Goal: Task Accomplishment & Management: Complete application form

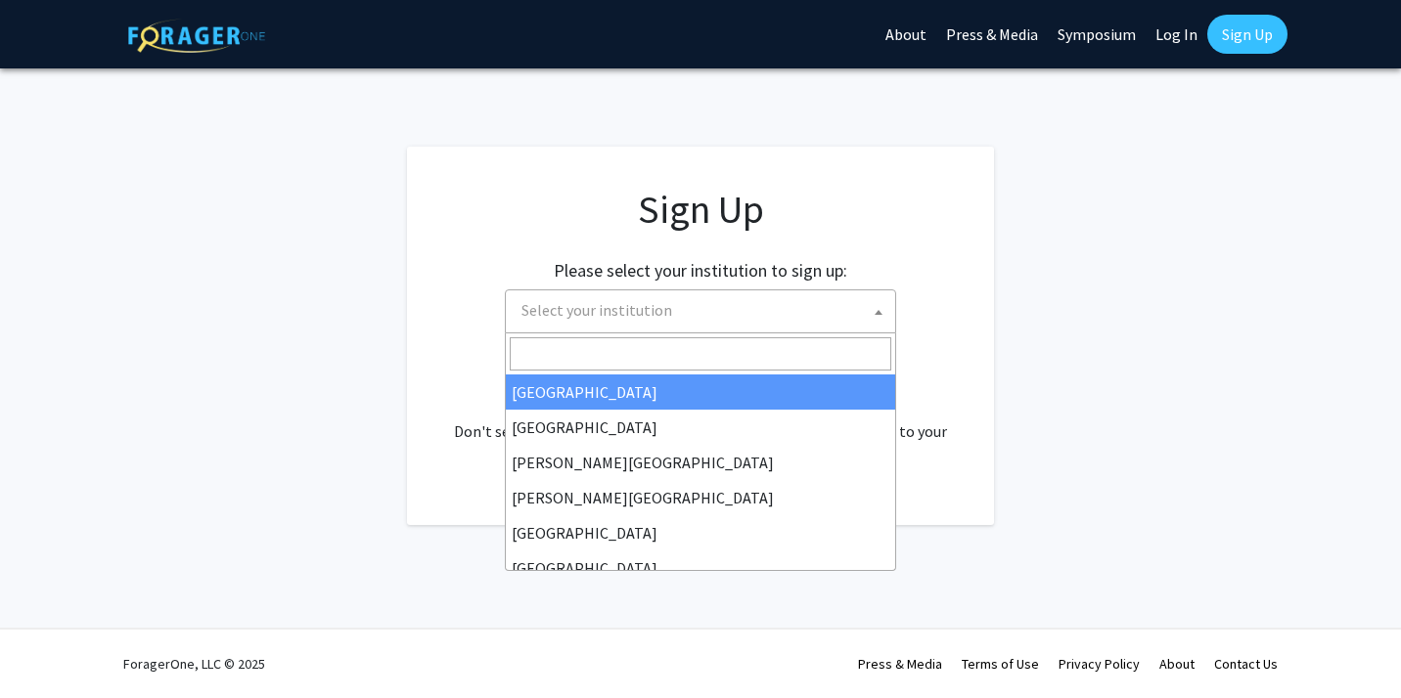
click at [821, 302] on span "Select your institution" at bounding box center [705, 311] width 382 height 40
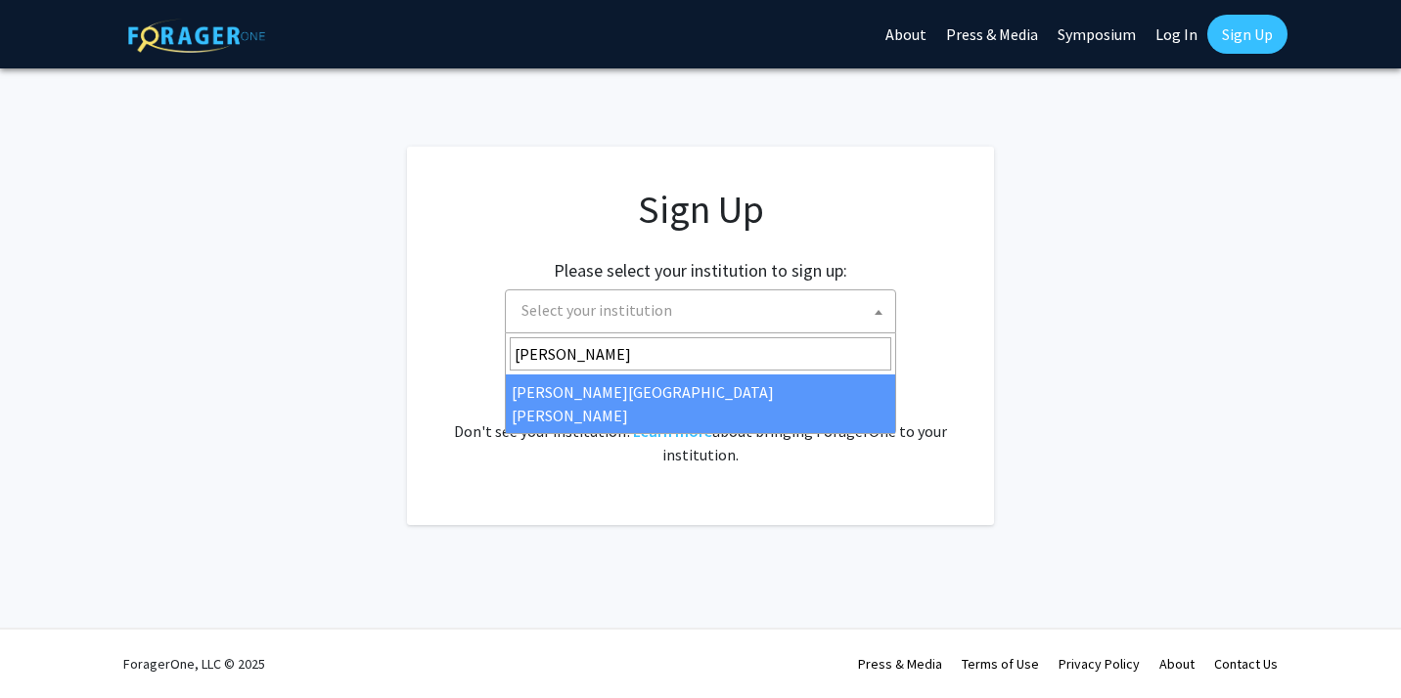
type input "[PERSON_NAME]"
select select "1"
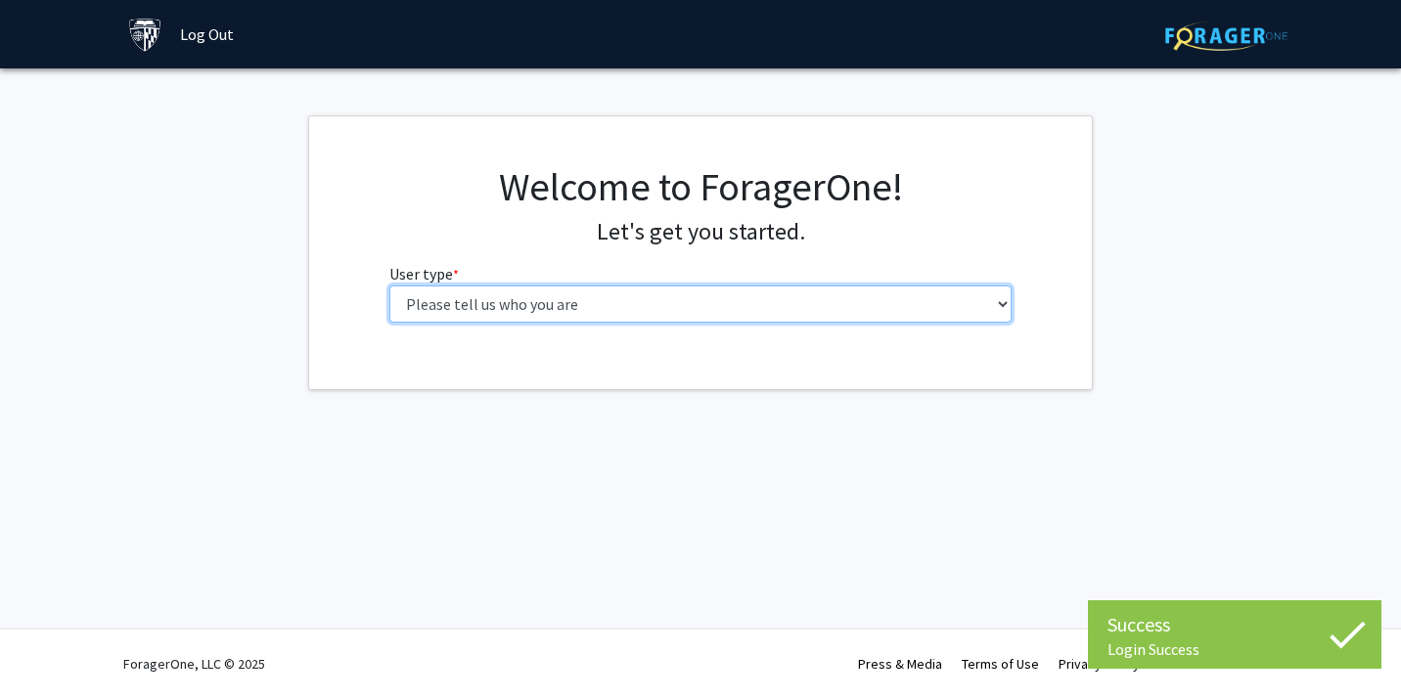
click at [813, 302] on select "Please tell us who you are Undergraduate Student Master's Student Doctoral Cand…" at bounding box center [700, 304] width 623 height 37
select select "2: masters"
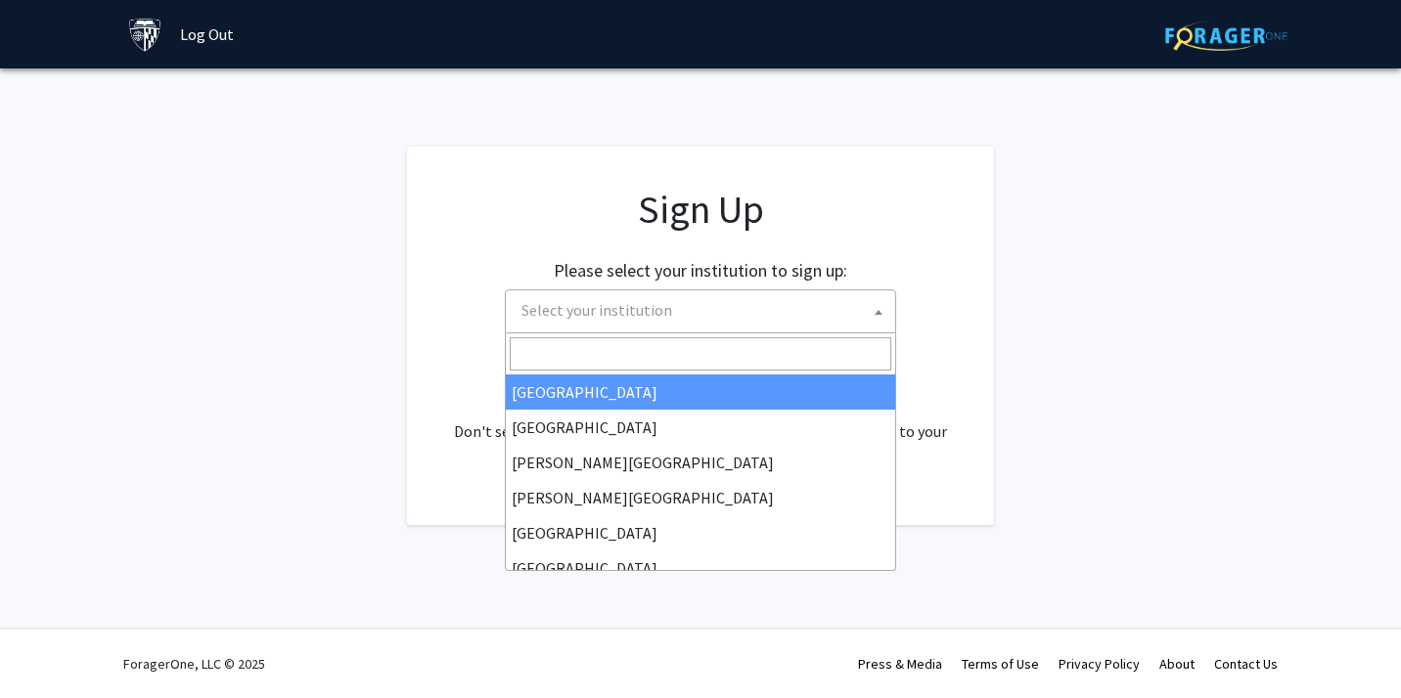
click at [660, 315] on span "Select your institution" at bounding box center [596, 310] width 151 height 20
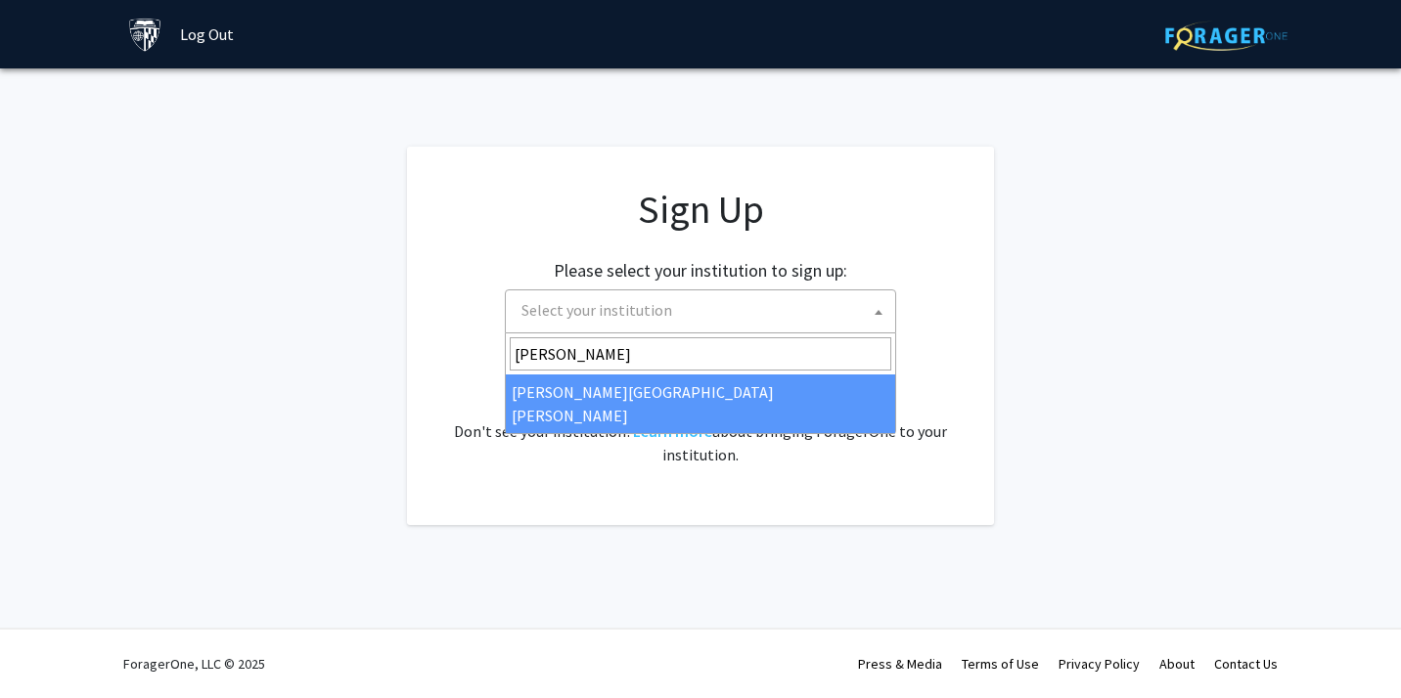
type input "john"
select select "1"
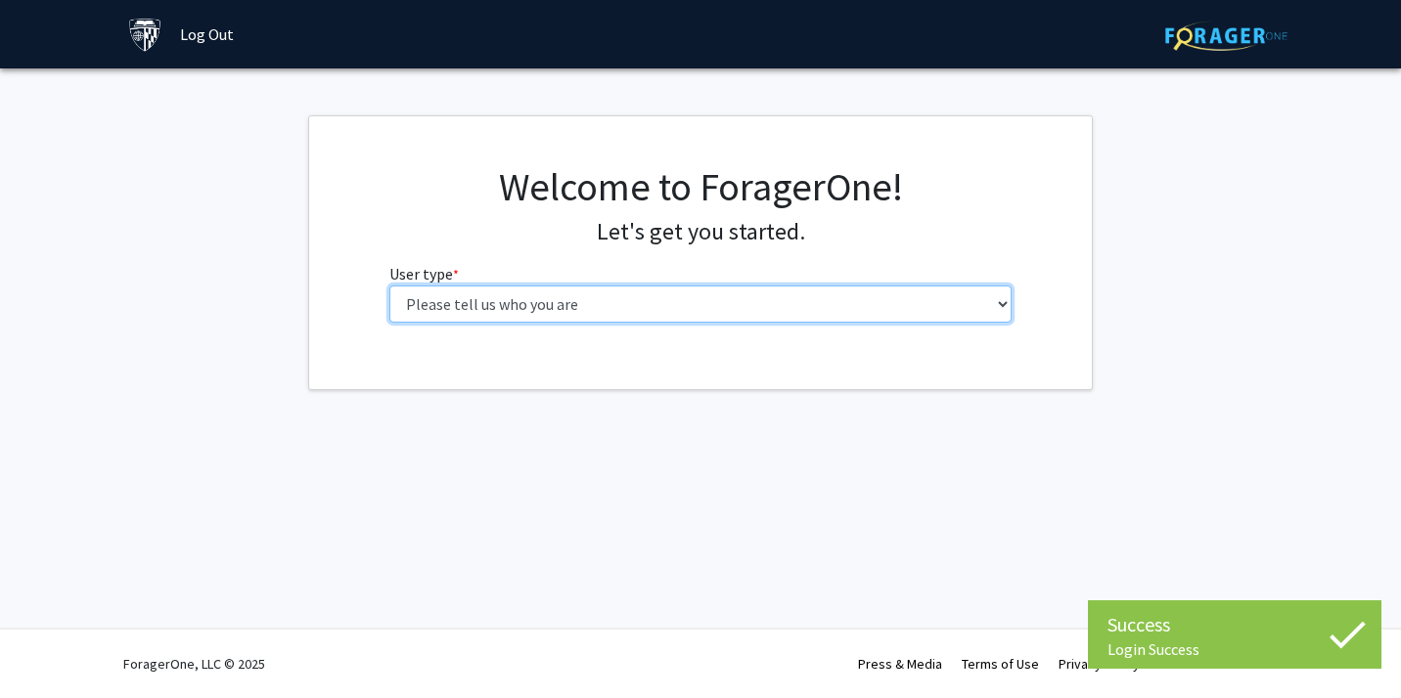
click at [620, 314] on select "Please tell us who you are Undergraduate Student Master's Student Doctoral Cand…" at bounding box center [700, 304] width 623 height 37
select select "2: masters"
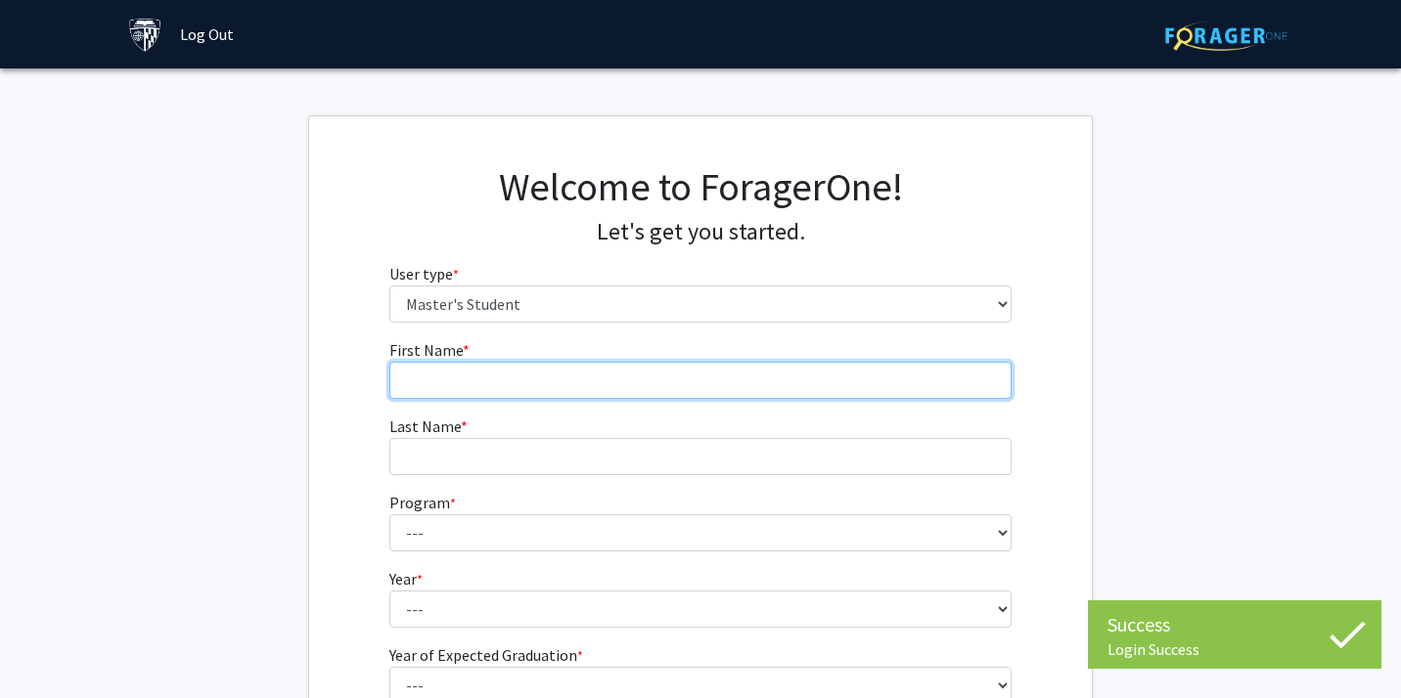
click at [579, 380] on input "First Name * required" at bounding box center [700, 380] width 623 height 37
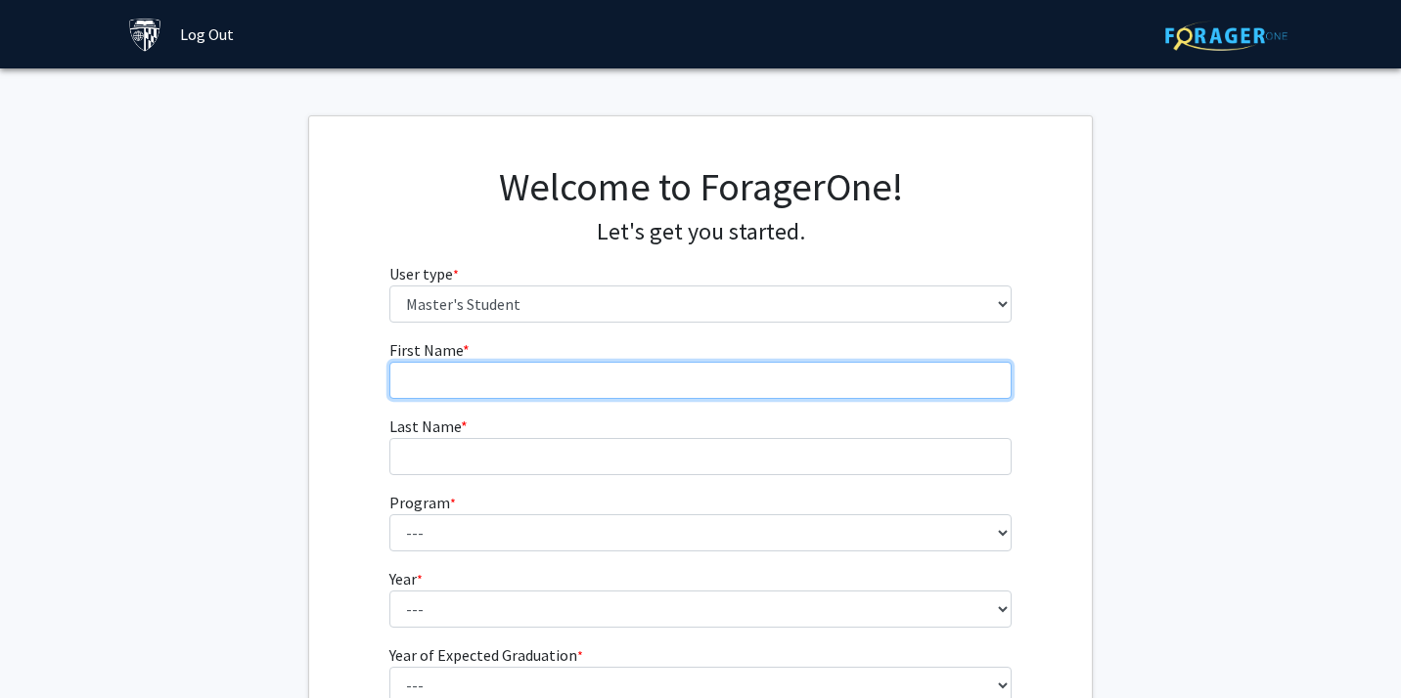
type input "[PERSON_NAME]"
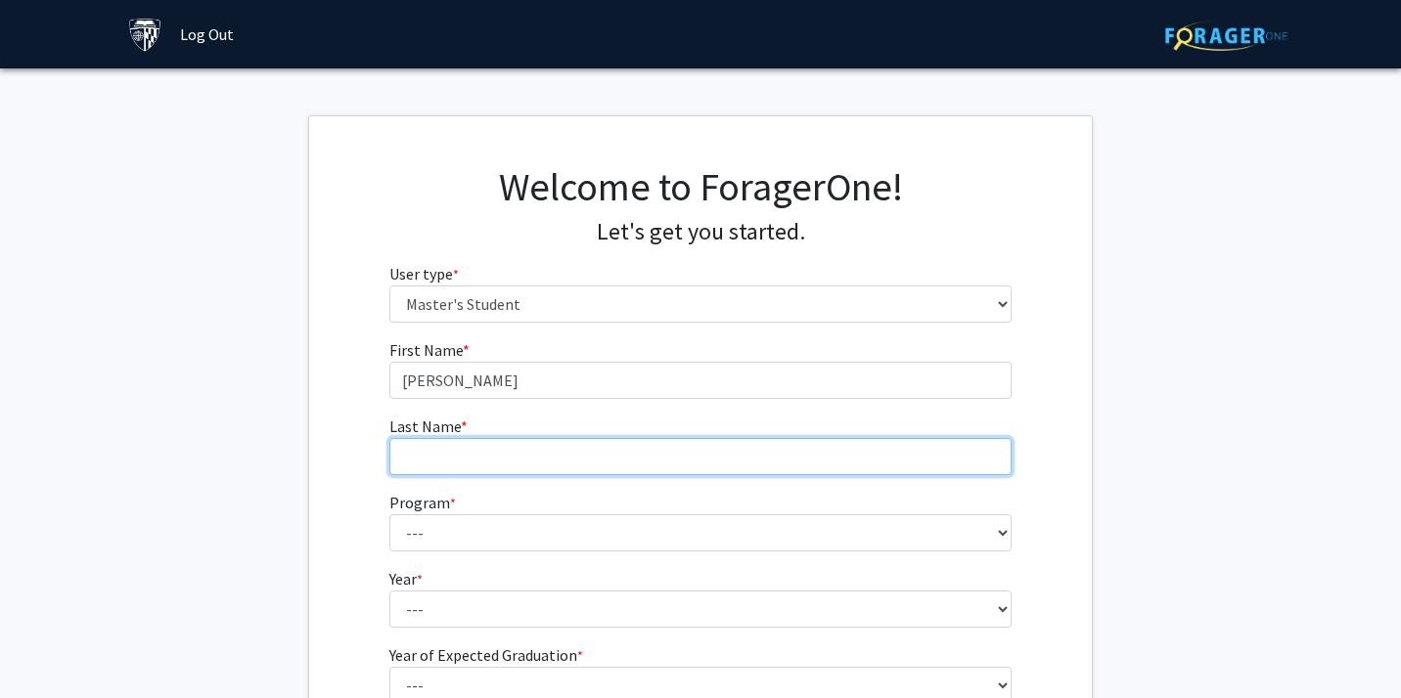
type input "Nguyen"
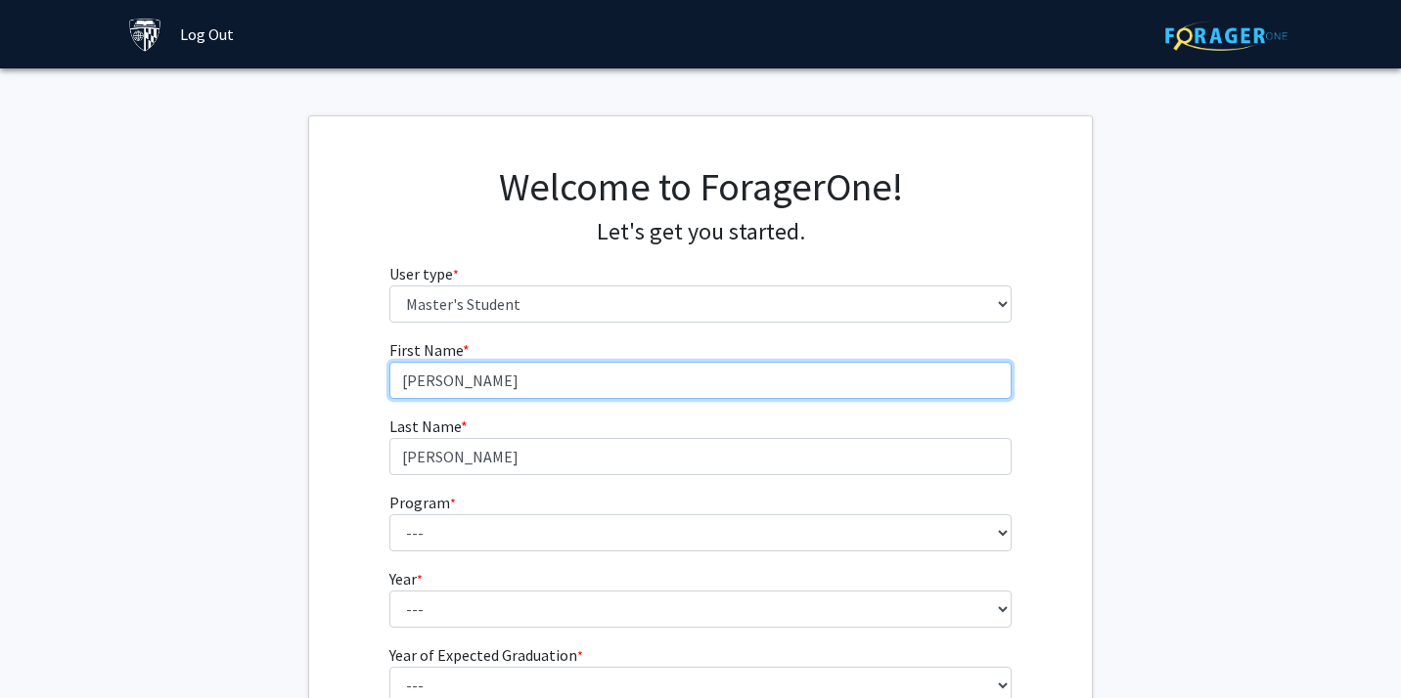
scroll to position [174, 0]
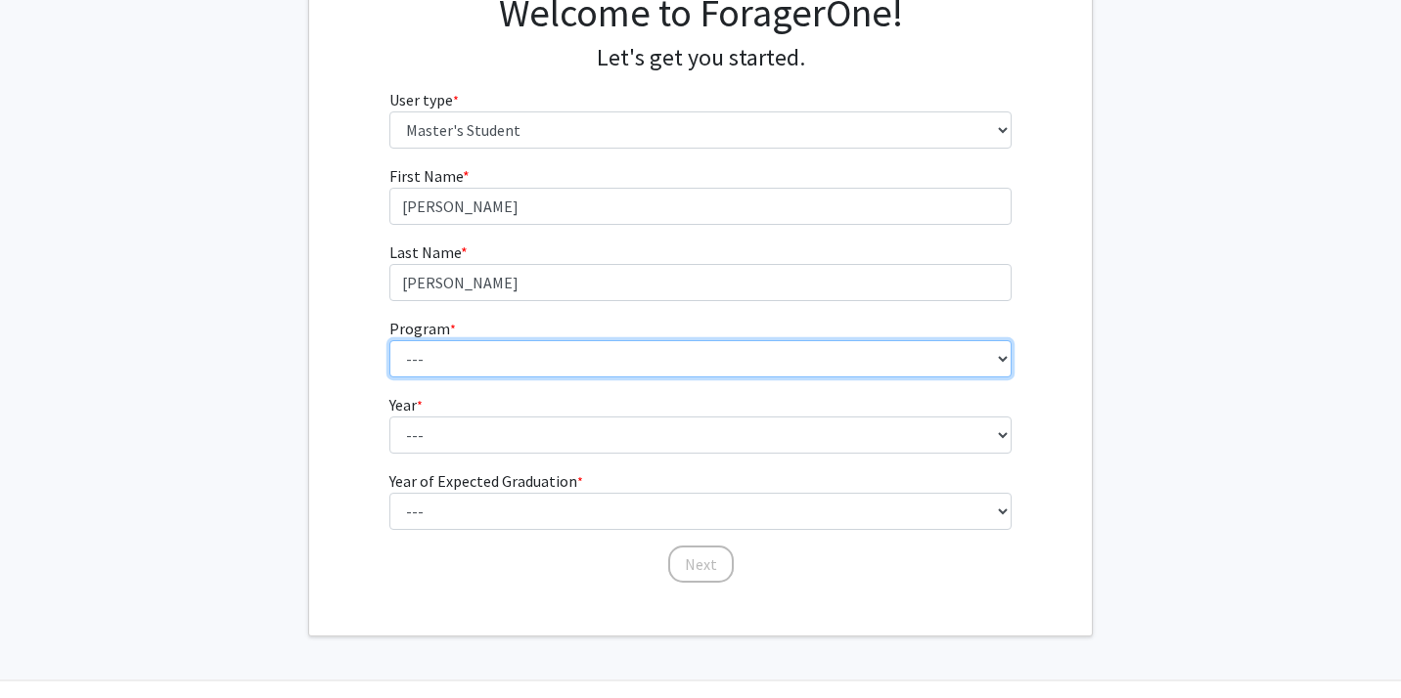
click at [490, 363] on select "--- Anatomy Education Applied and Computational Mathematics Applied Biomedical …" at bounding box center [700, 358] width 623 height 37
select select "15: 8"
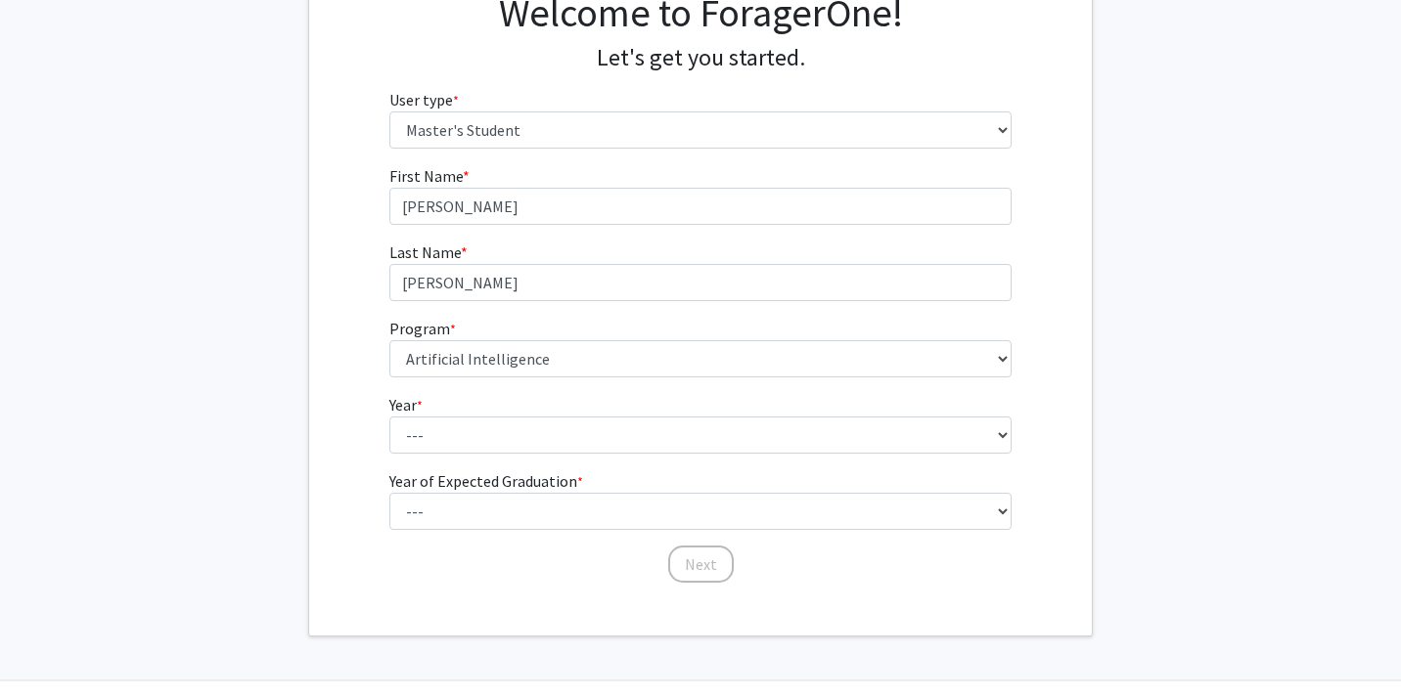
click at [681, 461] on form "First Name * required Hoang Vu Last Name * required Nguyen Program * required -…" at bounding box center [700, 364] width 623 height 401
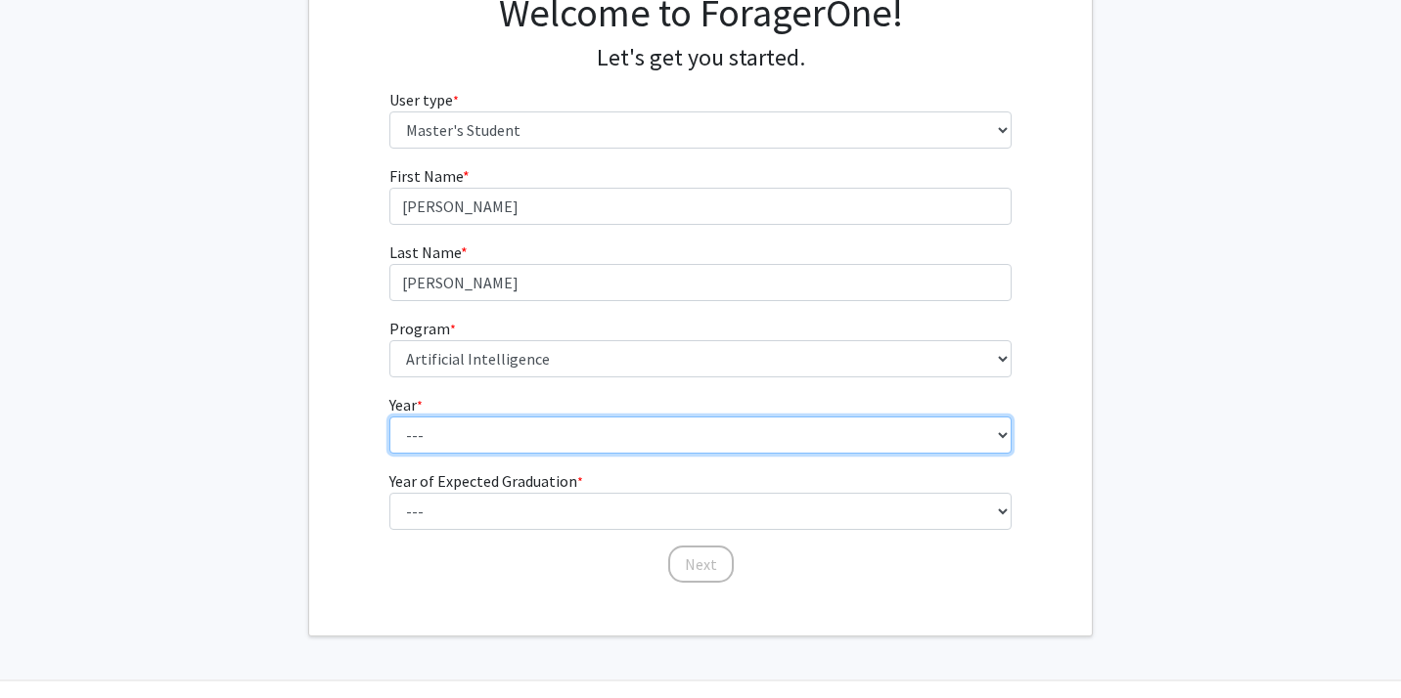
click at [671, 441] on select "--- First Year Second Year" at bounding box center [700, 435] width 623 height 37
select select "1: first_year"
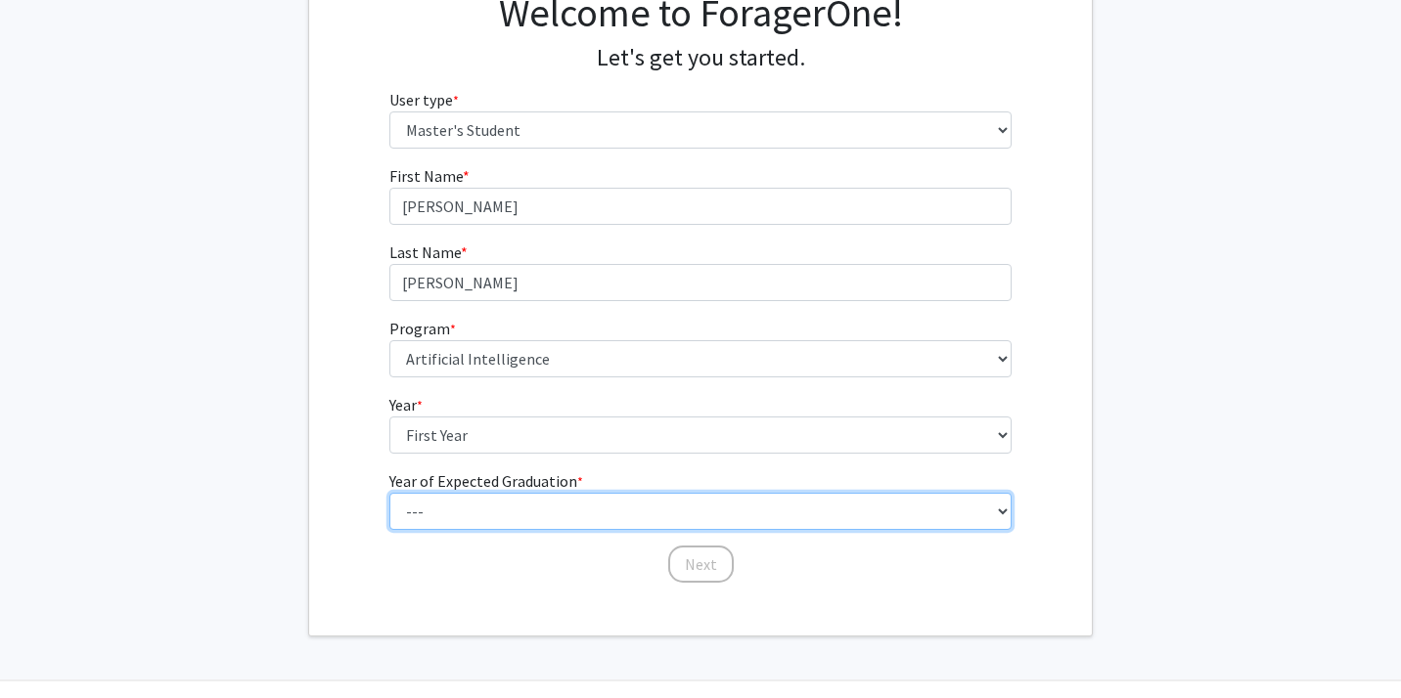
click at [636, 509] on select "--- 2025 2026 2027 2028 2029 2030 2031 2032 2033 2034" at bounding box center [700, 511] width 623 height 37
select select "2: 2026"
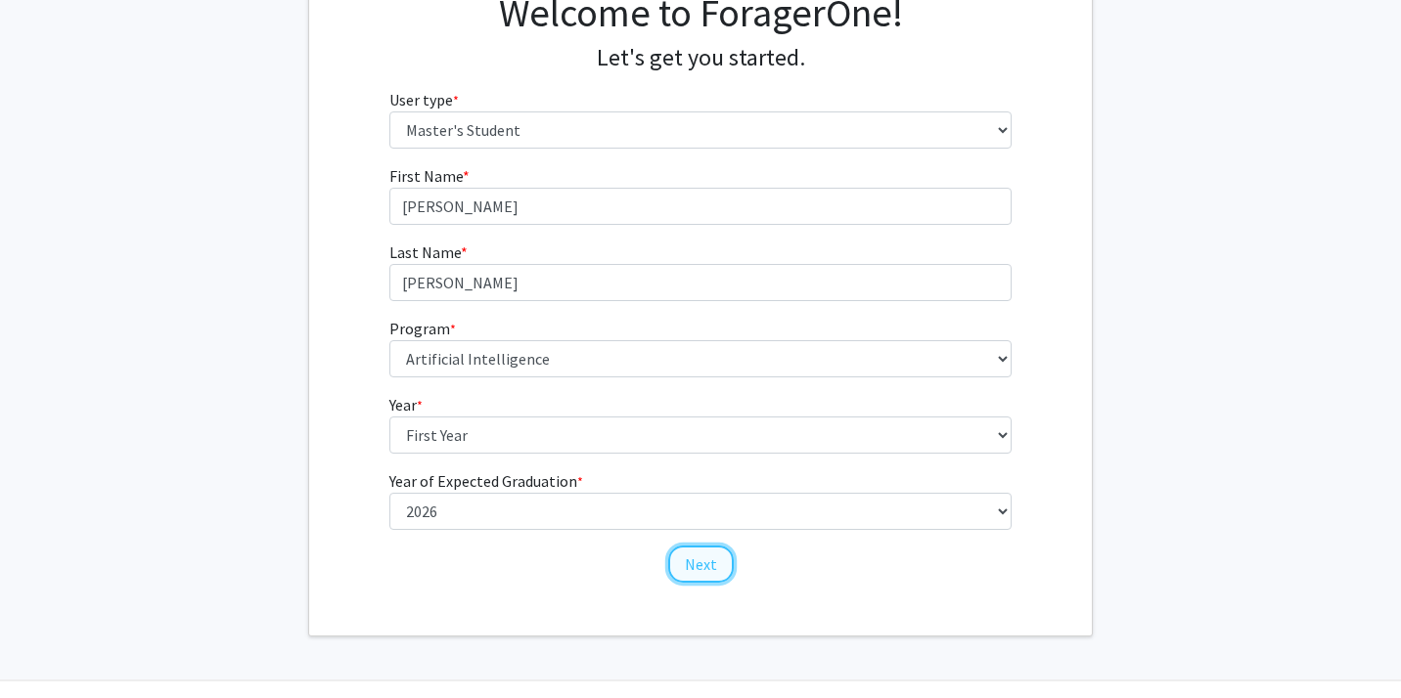
click at [718, 564] on button "Next" at bounding box center [701, 564] width 66 height 37
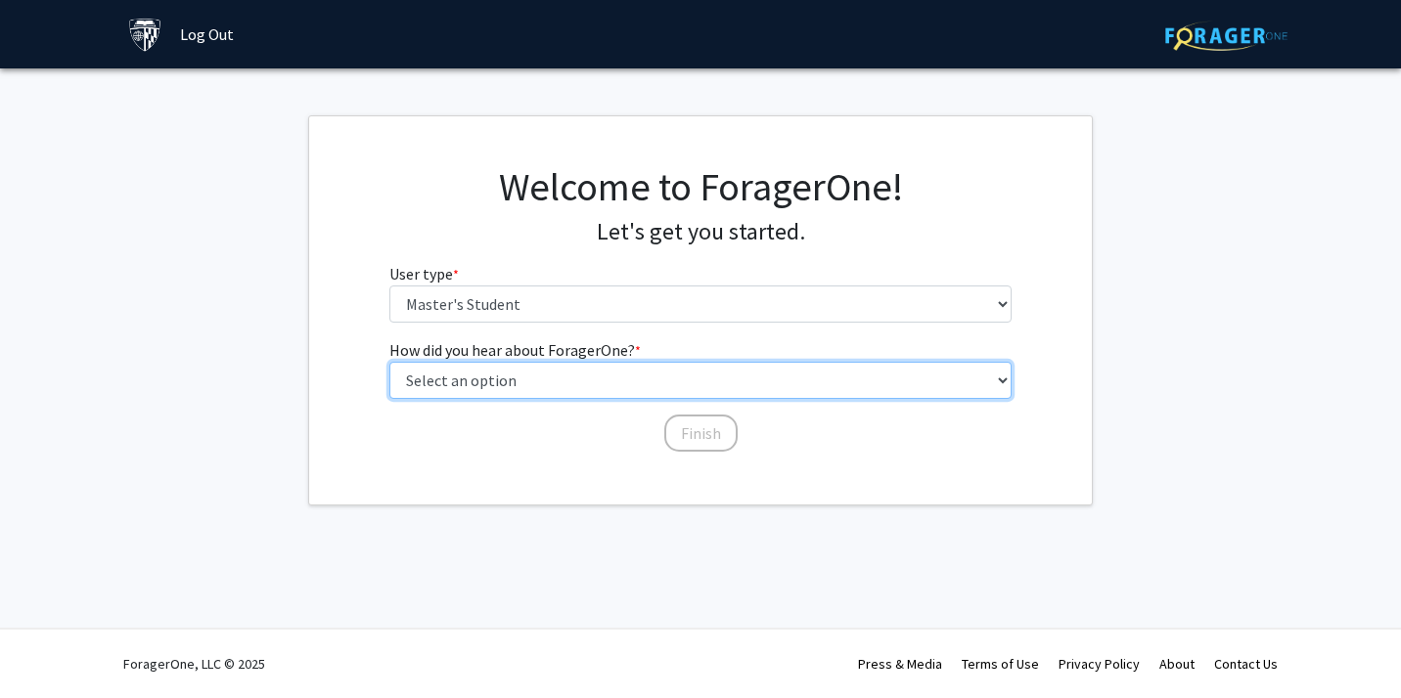
click at [616, 378] on select "Select an option Peer/student recommendation Faculty/staff recommendation Unive…" at bounding box center [700, 380] width 623 height 37
select select "5: other"
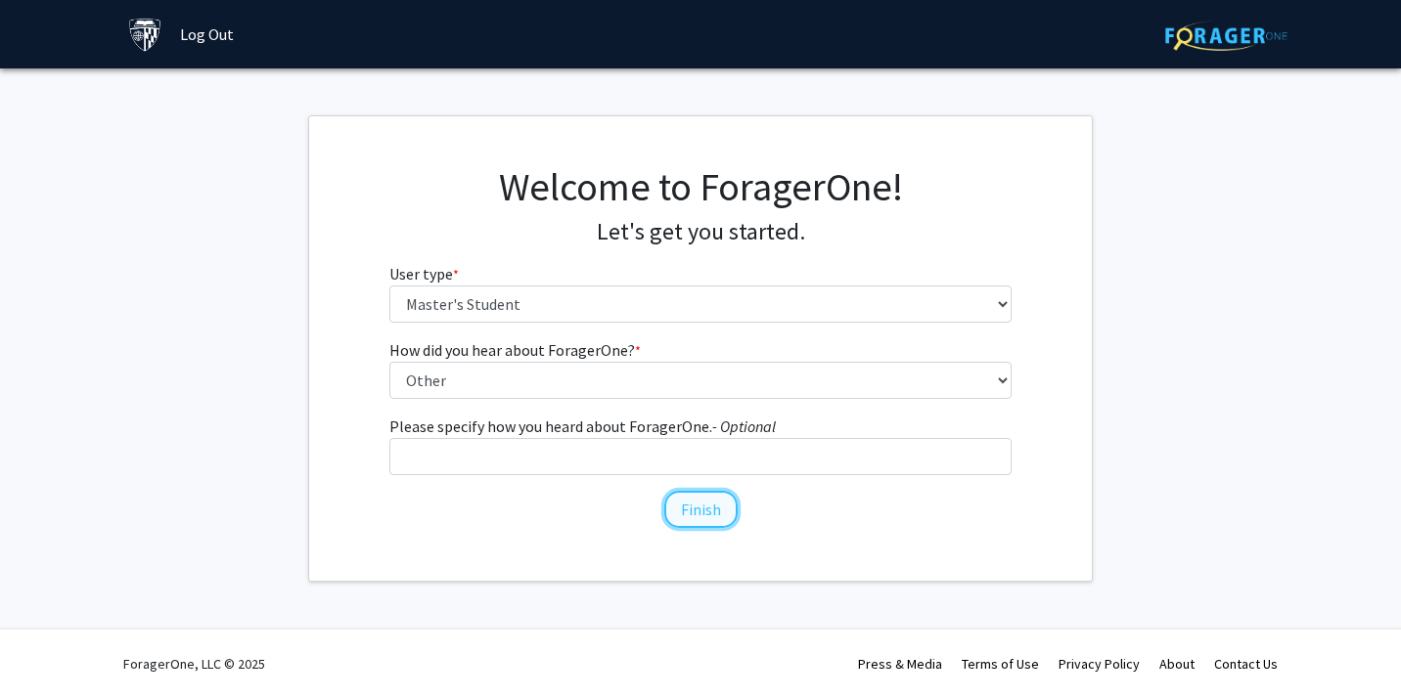
click at [708, 512] on button "Finish" at bounding box center [700, 509] width 73 height 37
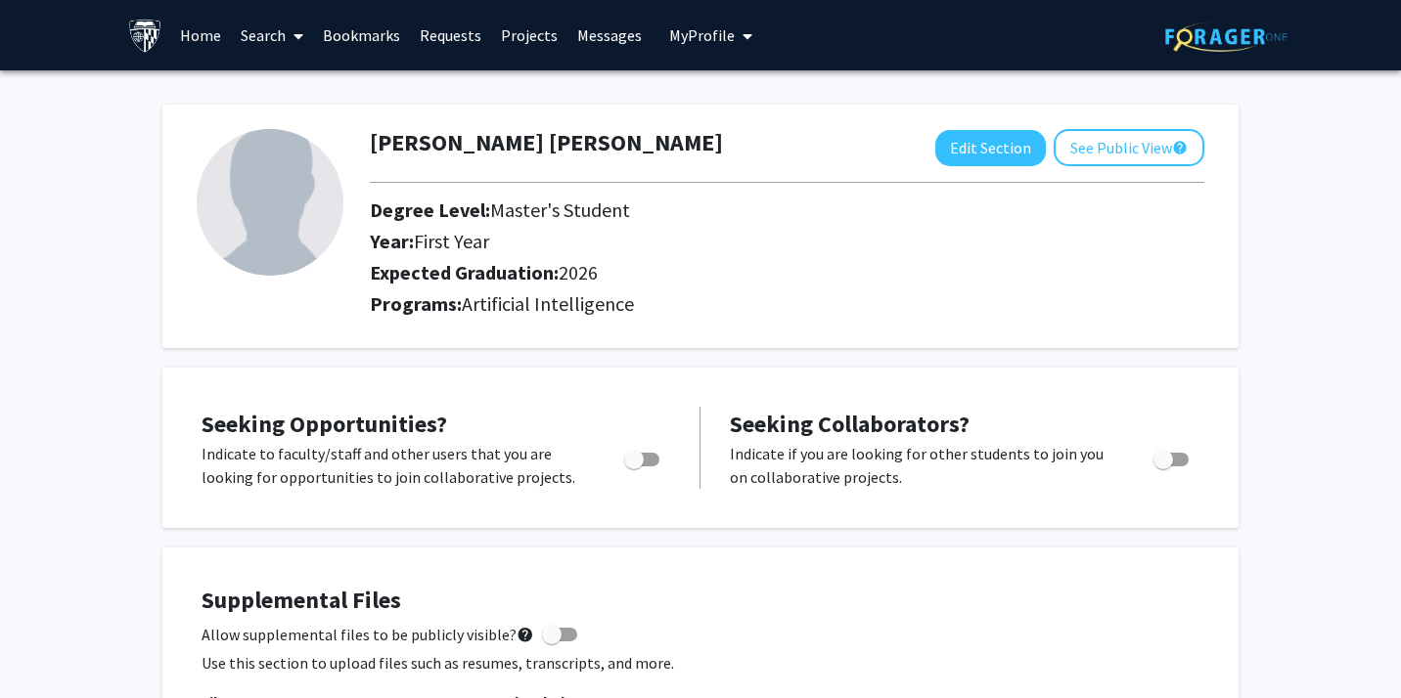
click at [289, 33] on span at bounding box center [295, 36] width 18 height 68
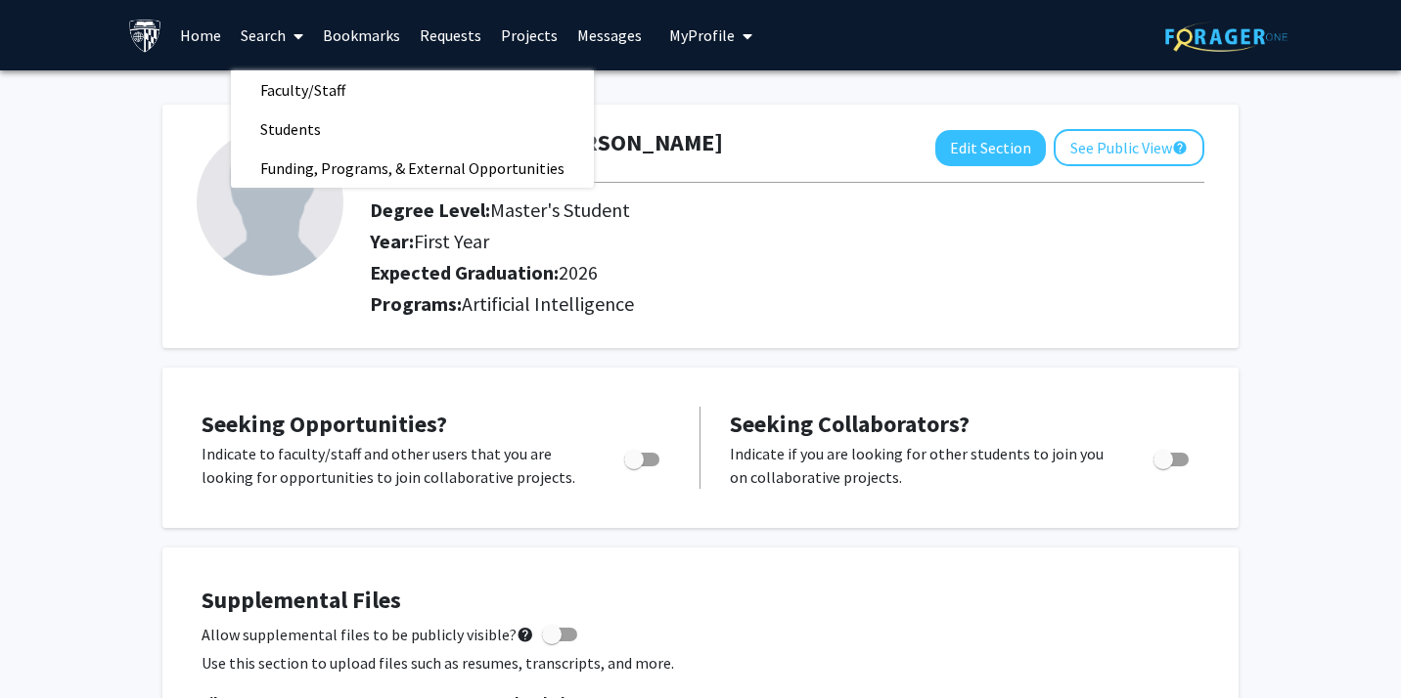
click at [523, 24] on link "Projects" at bounding box center [529, 35] width 76 height 68
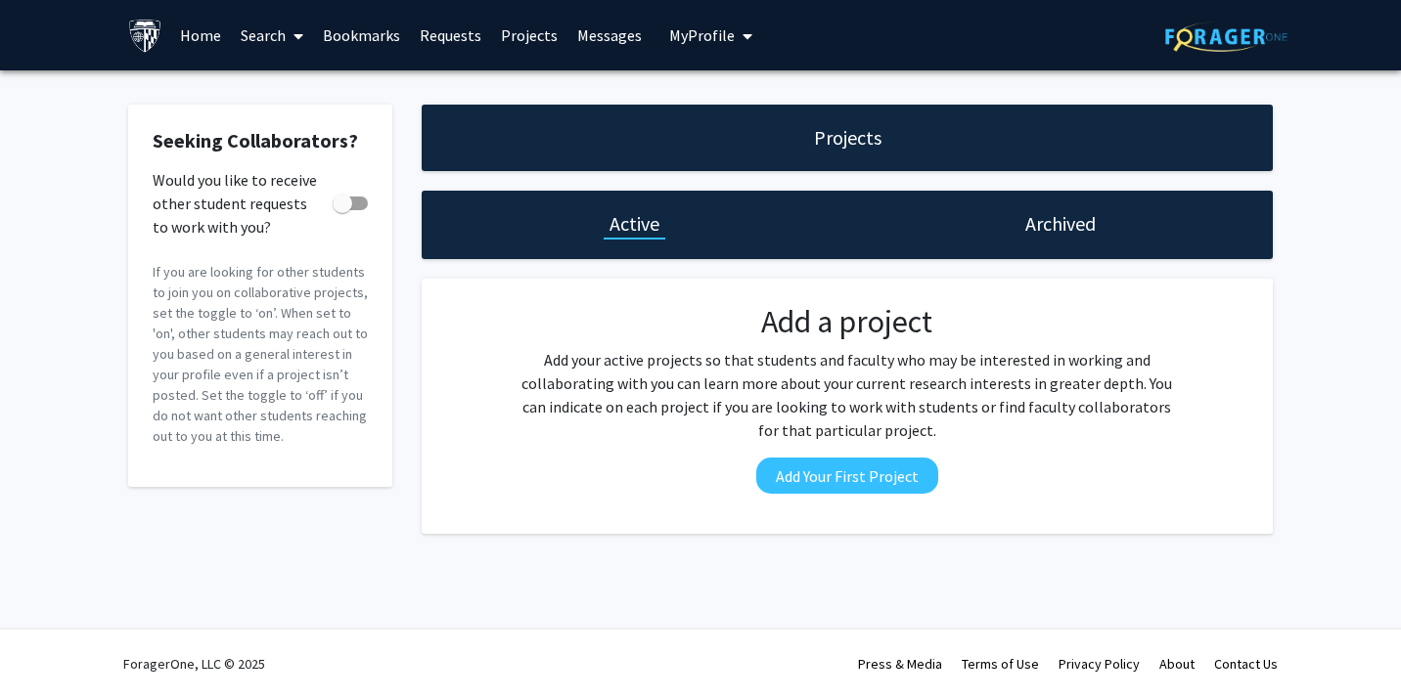
click at [294, 41] on icon at bounding box center [298, 36] width 10 height 16
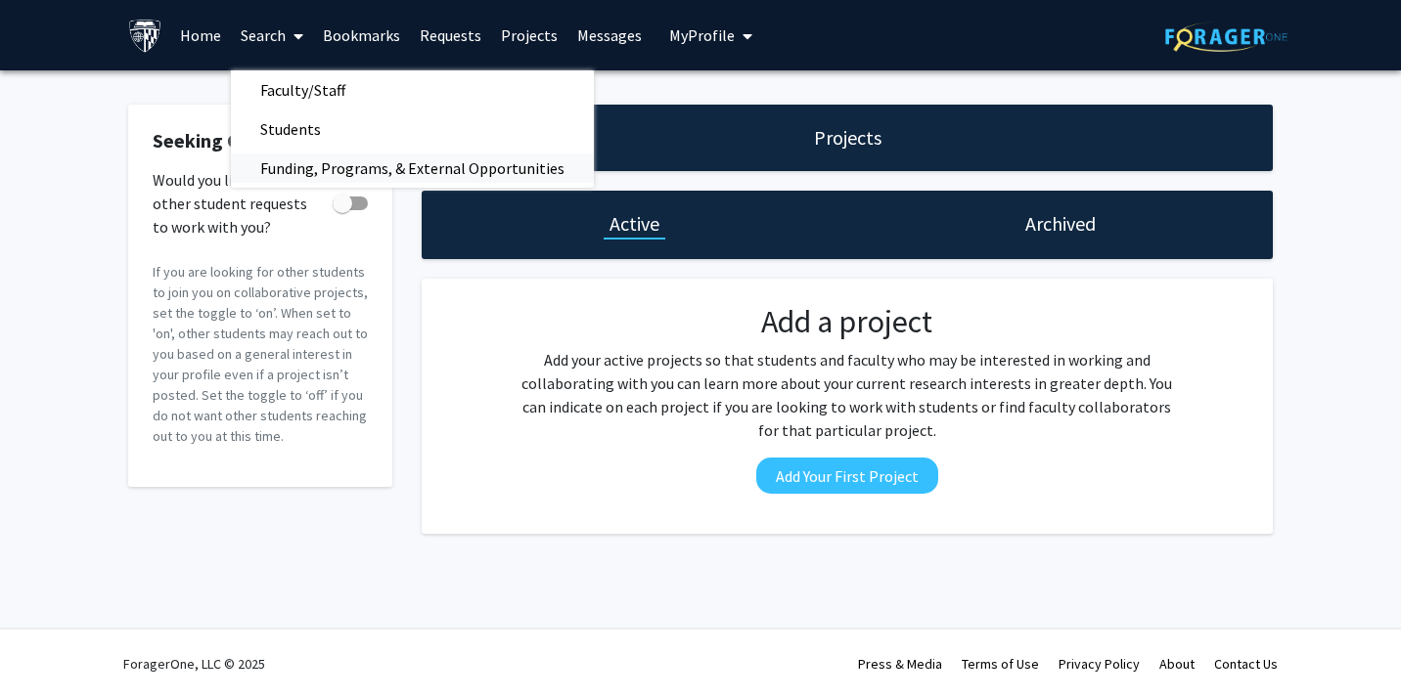
click at [328, 167] on span "Funding, Programs, & External Opportunities" at bounding box center [412, 168] width 363 height 39
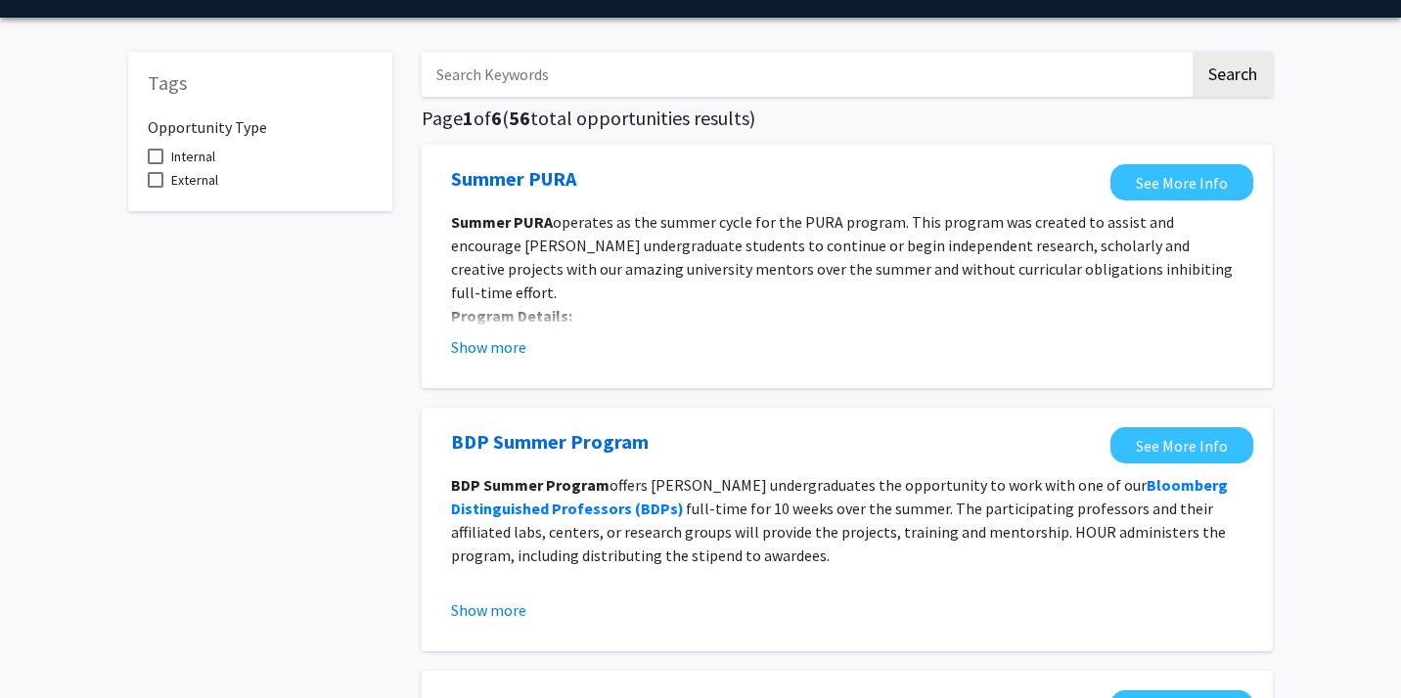
scroll to position [56, 0]
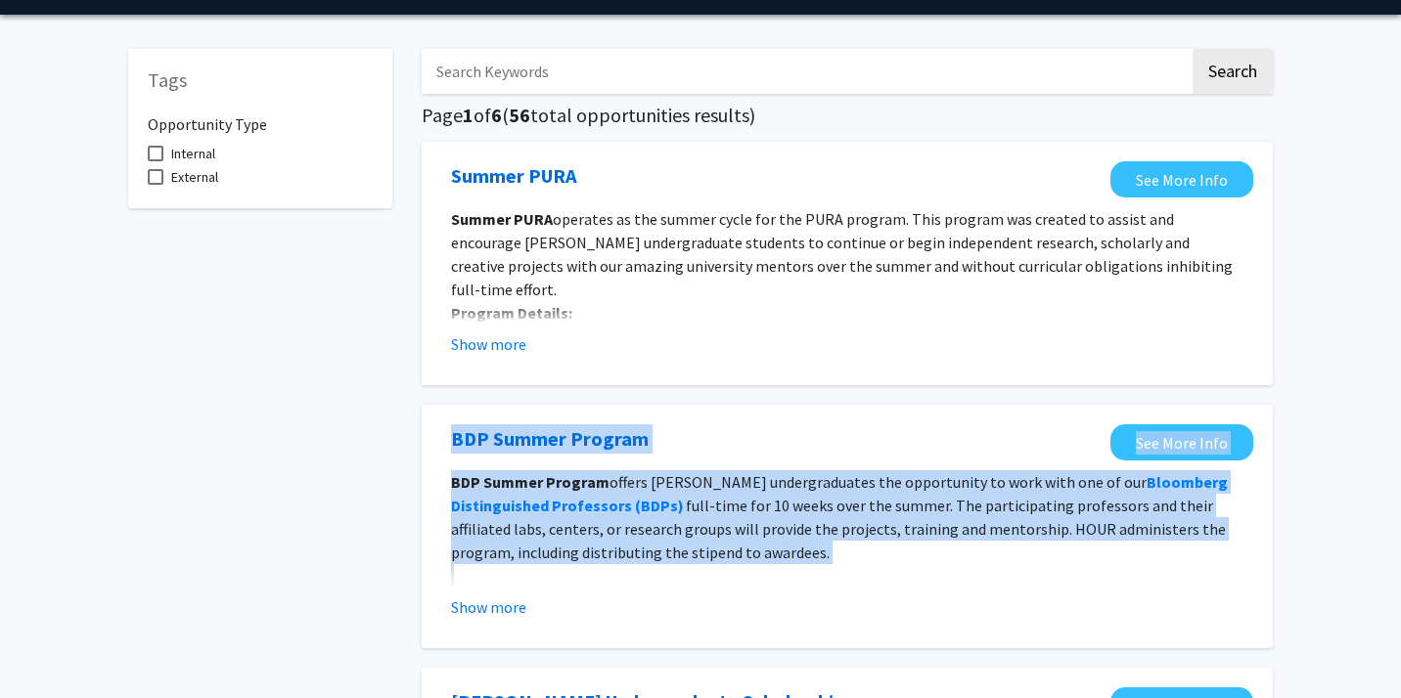
drag, startPoint x: 409, startPoint y: 438, endPoint x: 775, endPoint y: 585, distance: 394.2
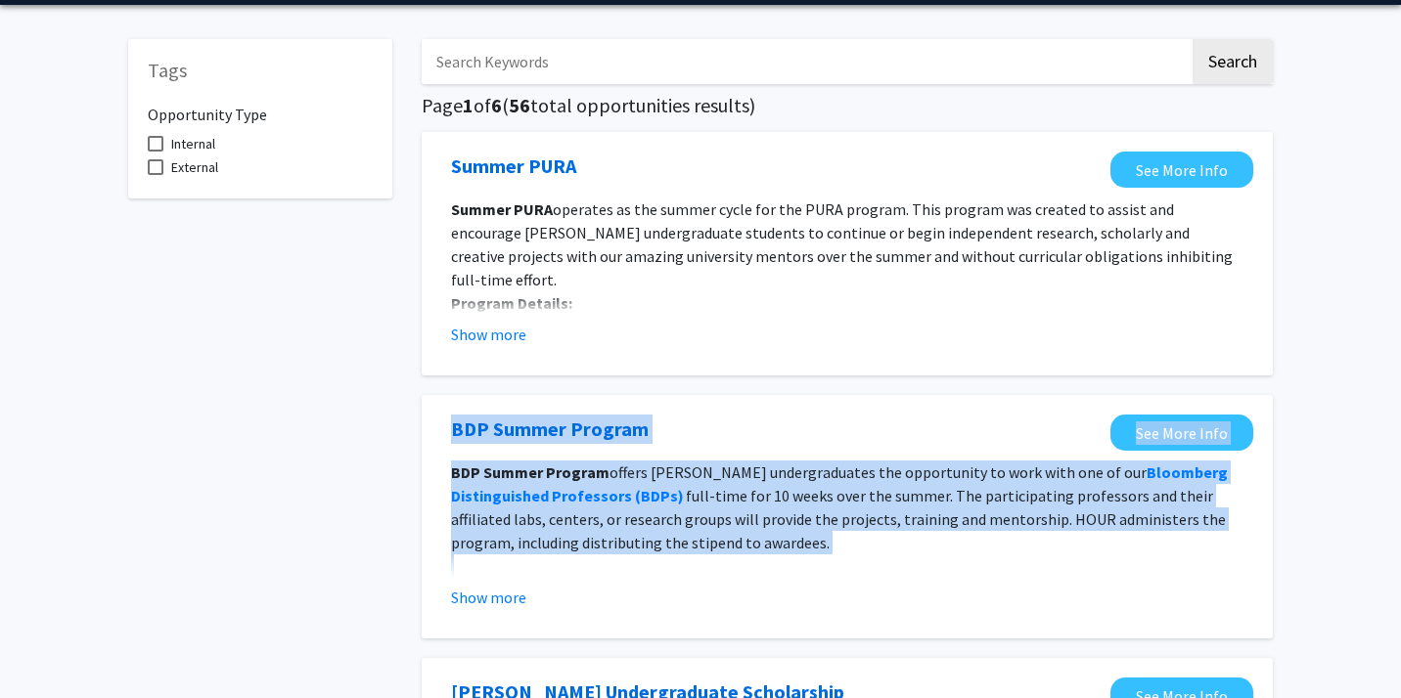
scroll to position [68, 0]
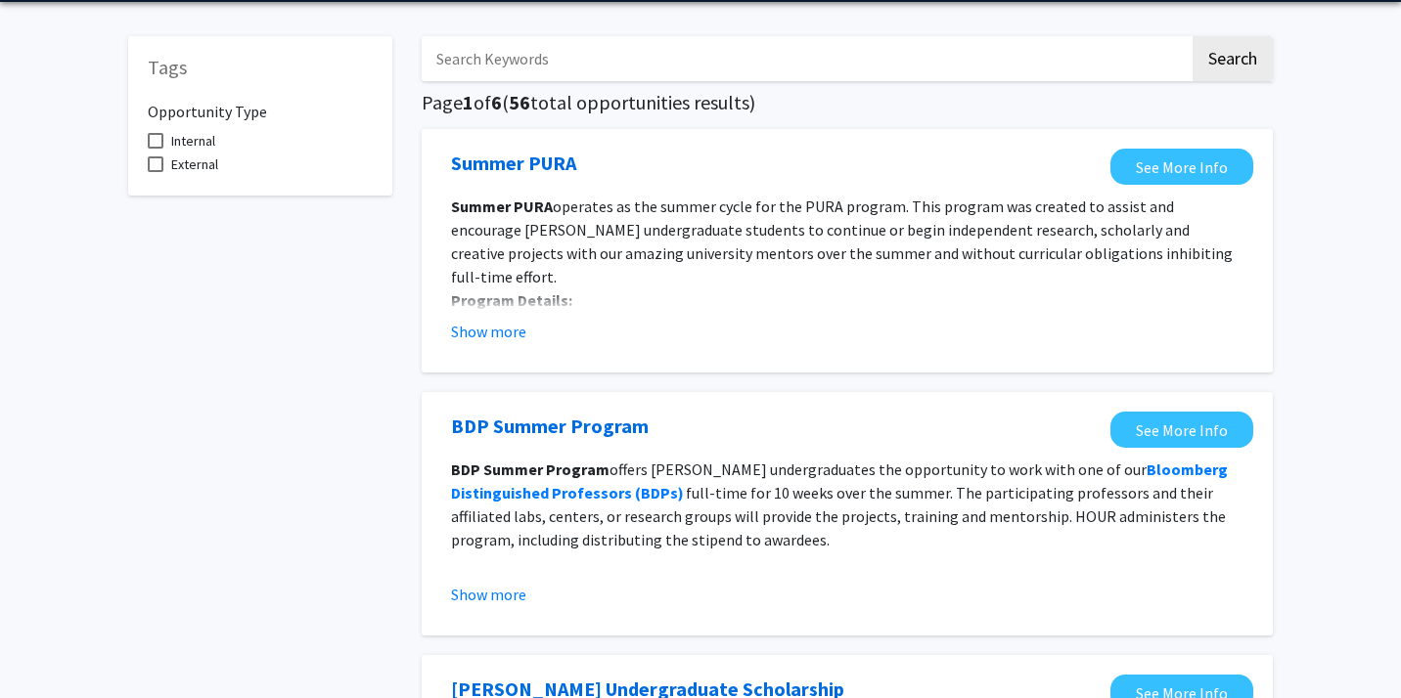
click at [692, 616] on div "BDP Summer Program  See More Info BDP Summer Program offers Hopkins undergradua…" at bounding box center [847, 514] width 851 height 244
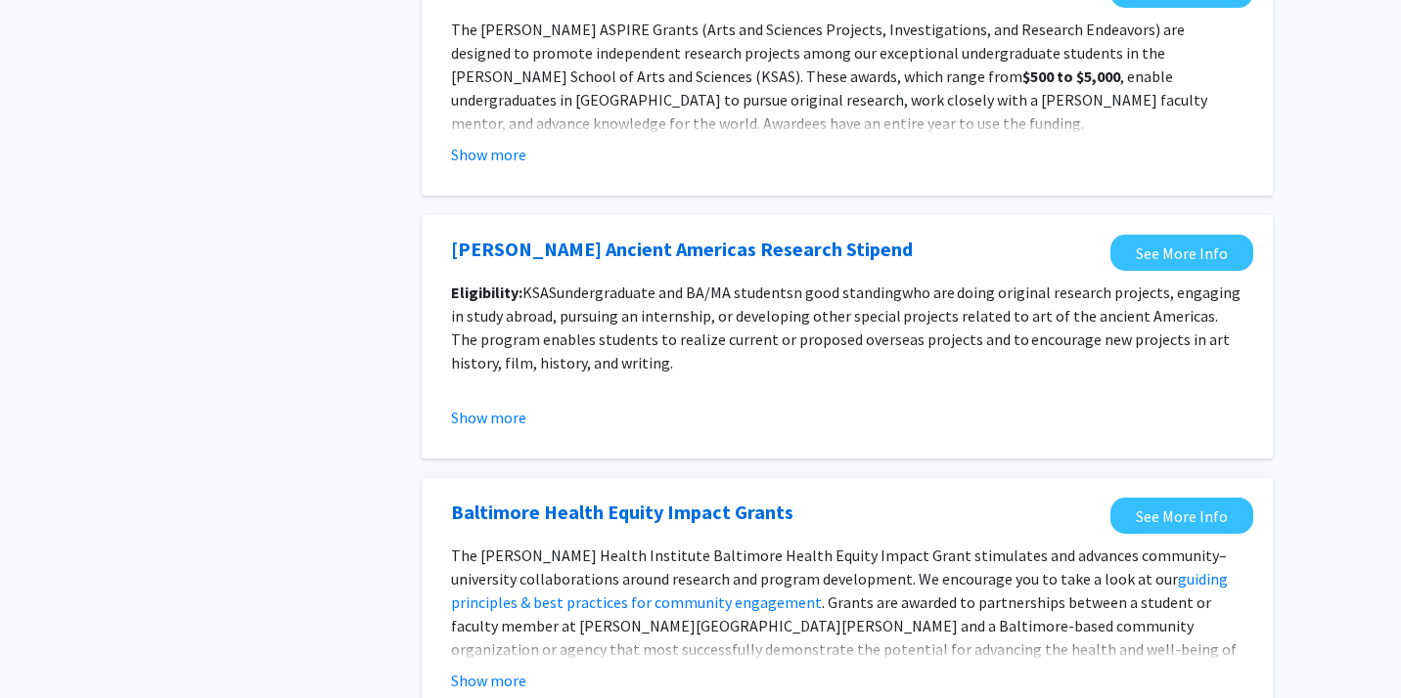
scroll to position [2237, 0]
